Goal: Transaction & Acquisition: Purchase product/service

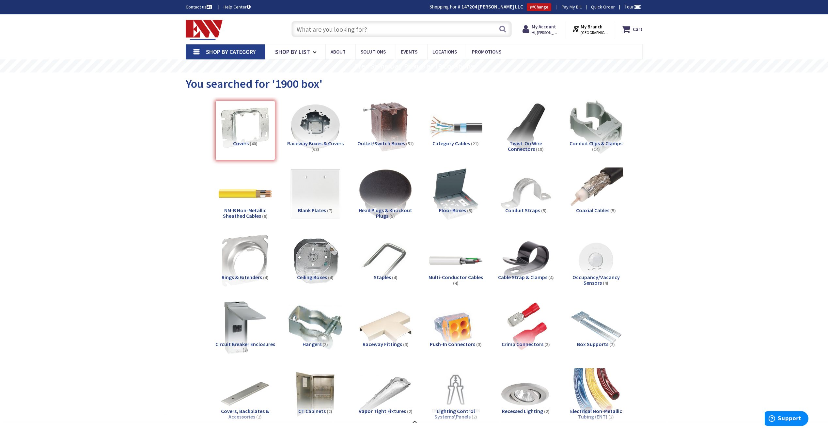
click at [354, 36] on input "text" at bounding box center [401, 29] width 220 height 16
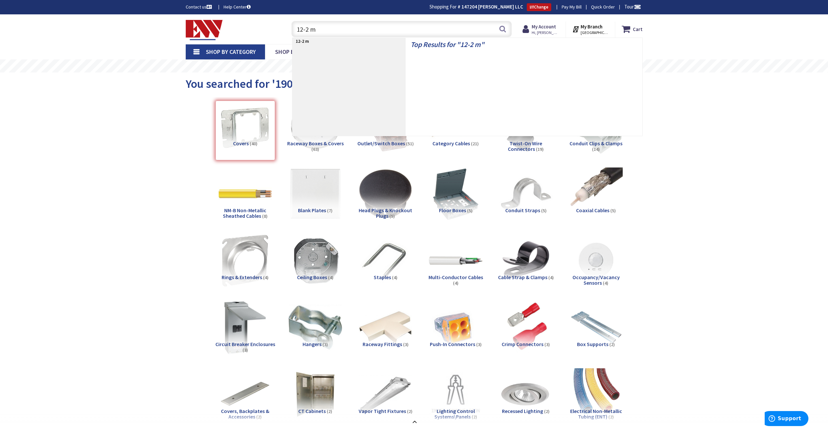
type input "12-2 mc"
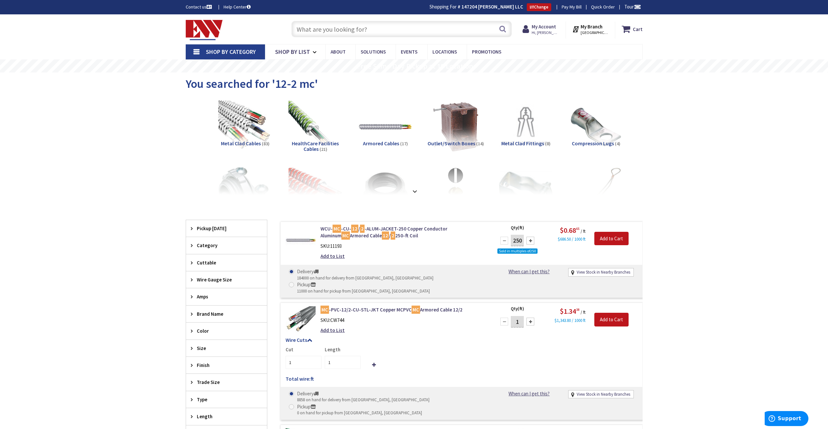
drag, startPoint x: 402, startPoint y: 32, endPoint x: 417, endPoint y: 30, distance: 14.8
click at [402, 32] on input "text" at bounding box center [401, 29] width 220 height 16
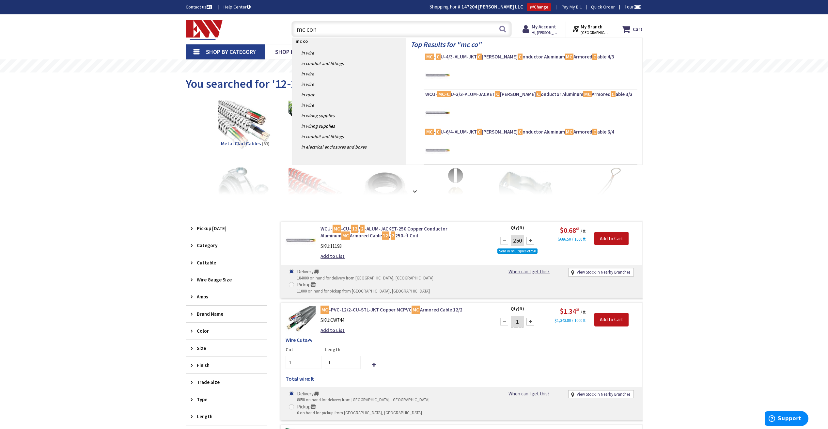
type input "mc conn"
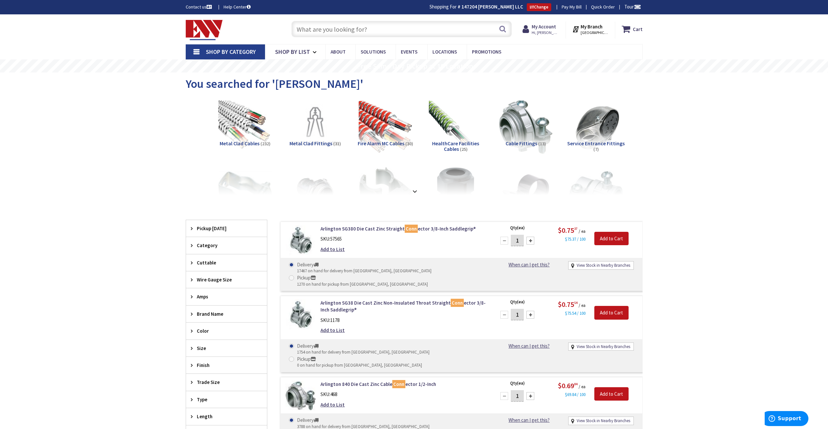
click at [417, 30] on input "text" at bounding box center [401, 29] width 220 height 16
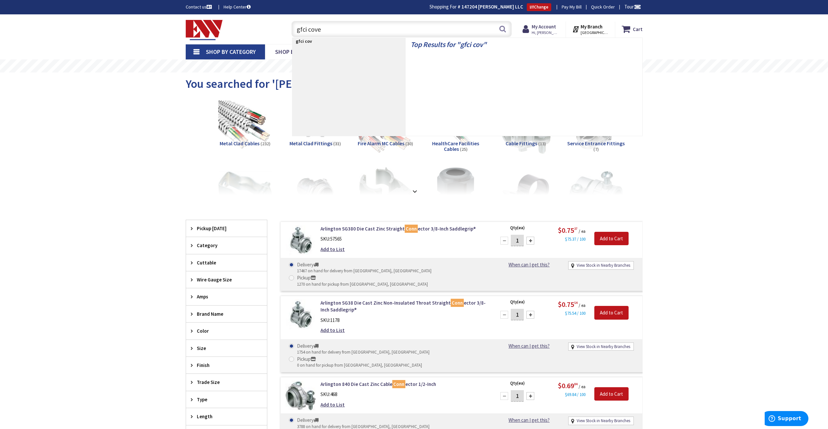
type input "gfci cover"
